Goal: Task Accomplishment & Management: Use online tool/utility

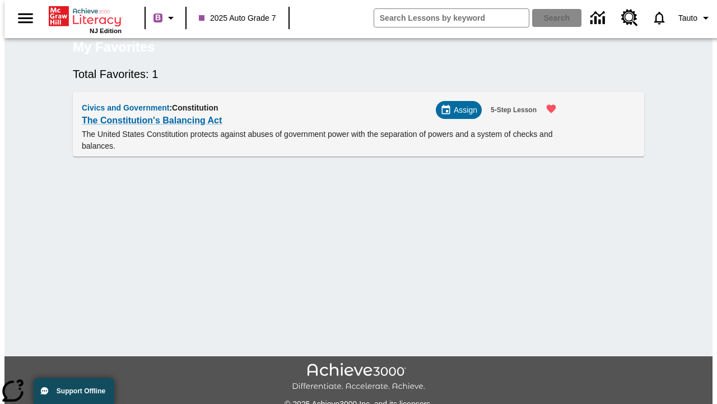
click at [463, 116] on span "Assign" at bounding box center [466, 110] width 24 height 12
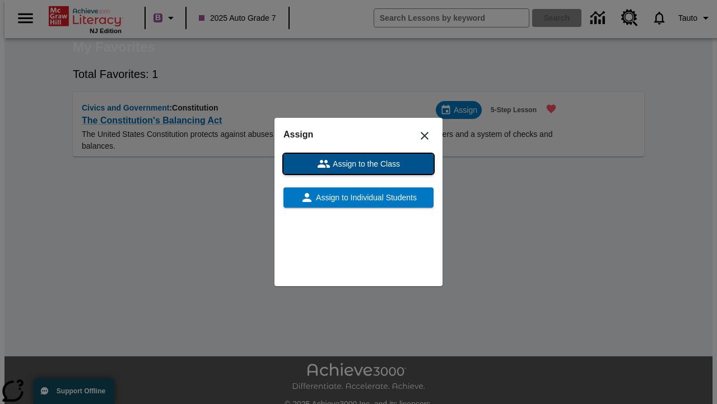
click at [359, 164] on span "Assign to the Class" at bounding box center [365, 164] width 69 height 12
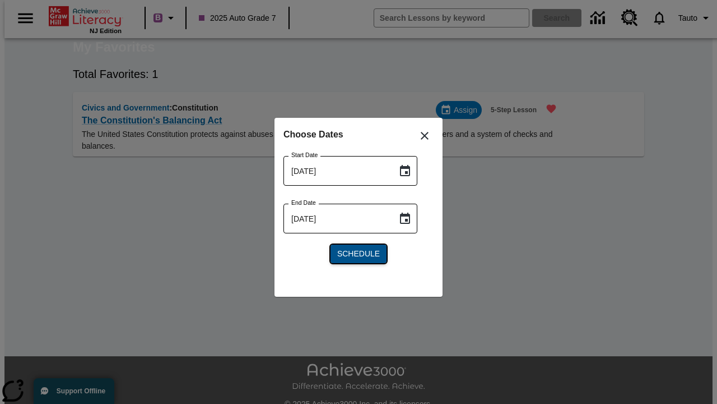
click at [359, 253] on span "Schedule" at bounding box center [358, 254] width 43 height 12
